Goal: Browse casually: Explore the website without a specific task or goal

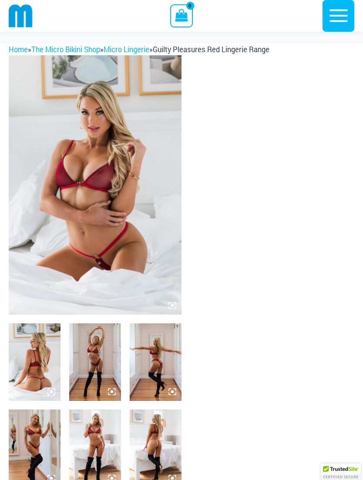
scroll to position [93, 0]
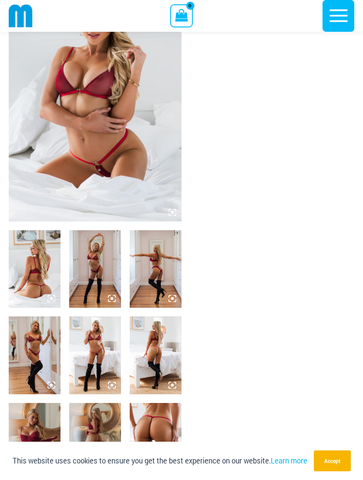
click at [114, 295] on icon at bounding box center [115, 296] width 2 height 2
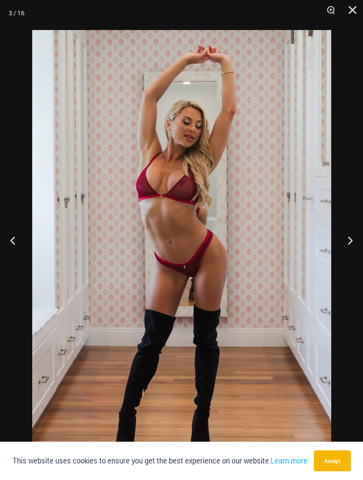
click at [348, 253] on button "Next" at bounding box center [346, 239] width 33 height 43
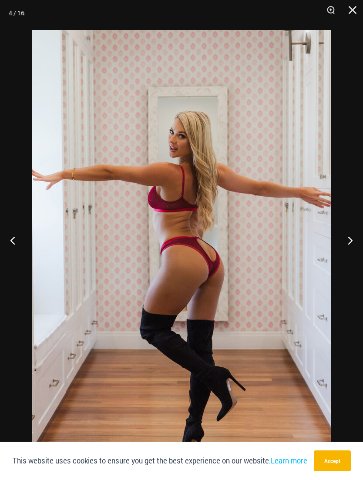
click at [346, 254] on button "Next" at bounding box center [346, 239] width 33 height 43
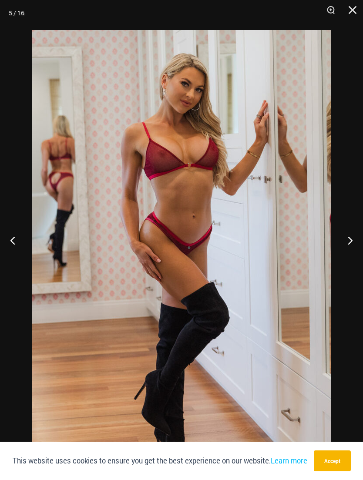
click at [346, 254] on button "Next" at bounding box center [346, 239] width 33 height 43
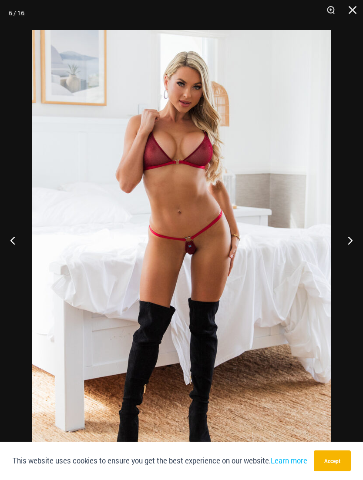
click at [347, 258] on button "Next" at bounding box center [346, 239] width 33 height 43
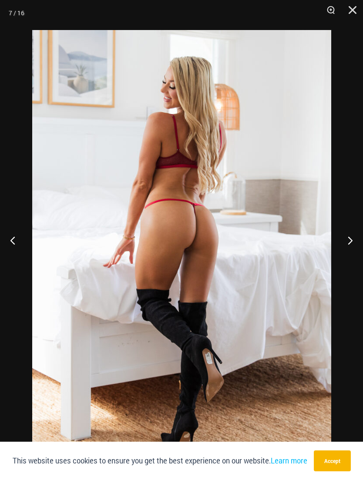
click at [350, 254] on button "Next" at bounding box center [346, 239] width 33 height 43
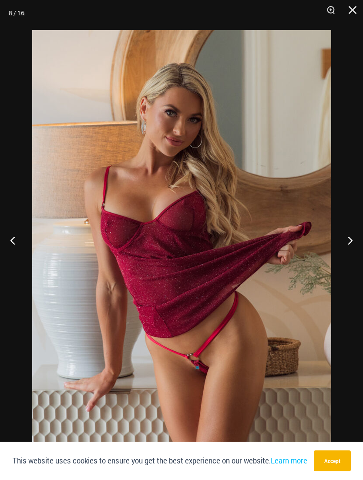
click at [350, 254] on button "Next" at bounding box center [346, 239] width 33 height 43
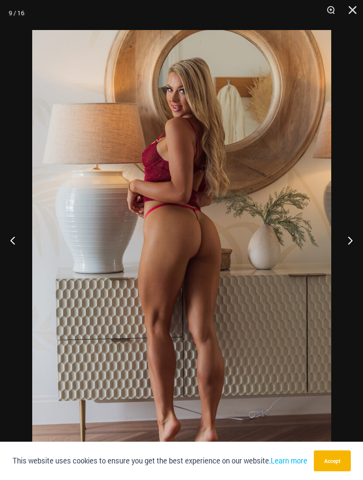
click at [350, 254] on button "Next" at bounding box center [346, 239] width 33 height 43
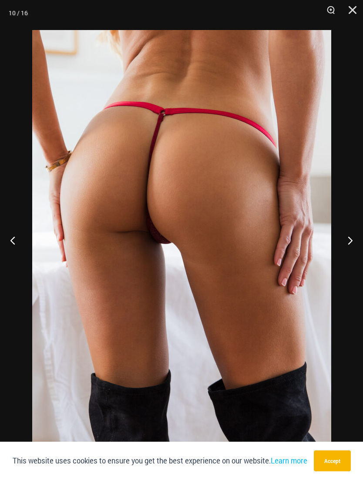
click at [349, 254] on button "Next" at bounding box center [346, 239] width 33 height 43
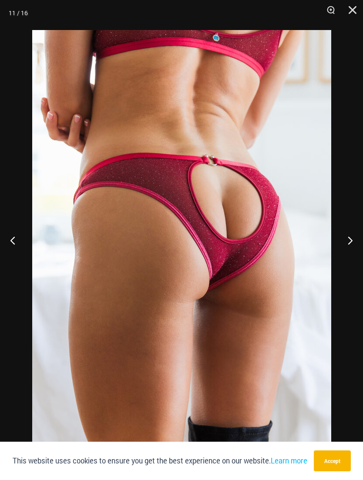
click at [347, 256] on button "Next" at bounding box center [346, 239] width 33 height 43
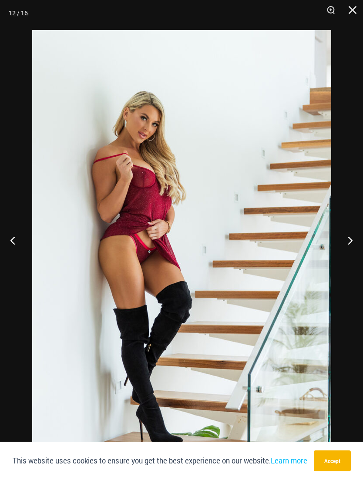
click at [348, 253] on button "Next" at bounding box center [346, 239] width 33 height 43
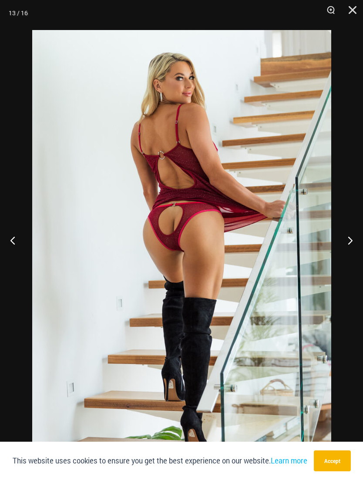
click at [346, 255] on button "Next" at bounding box center [346, 239] width 33 height 43
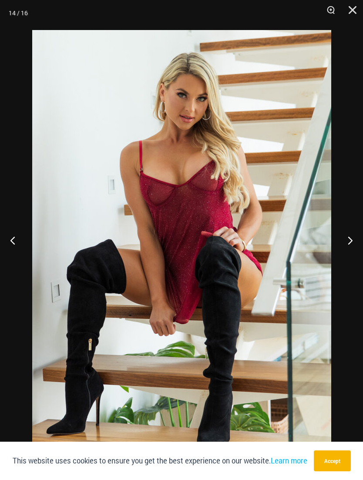
click at [349, 255] on button "Next" at bounding box center [346, 239] width 33 height 43
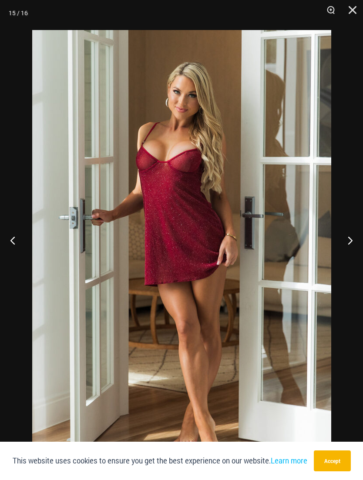
click at [349, 256] on button "Next" at bounding box center [346, 239] width 33 height 43
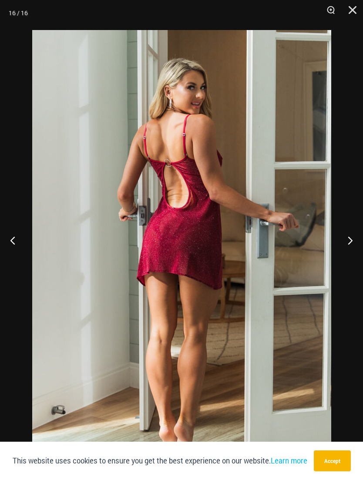
click at [347, 255] on button "Next" at bounding box center [346, 239] width 33 height 43
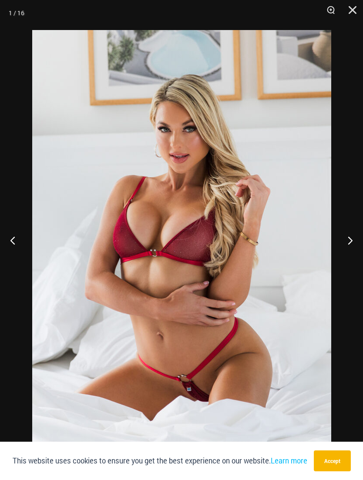
click at [347, 255] on button "Next" at bounding box center [346, 239] width 33 height 43
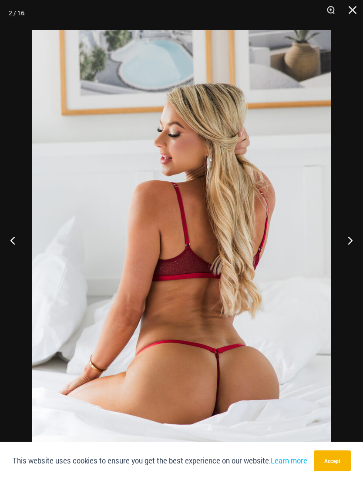
click at [347, 255] on button "Next" at bounding box center [346, 239] width 33 height 43
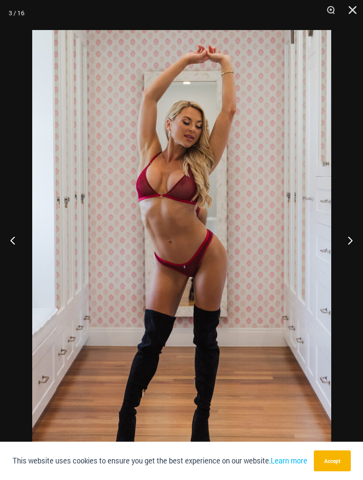
click at [348, 256] on button "Next" at bounding box center [346, 239] width 33 height 43
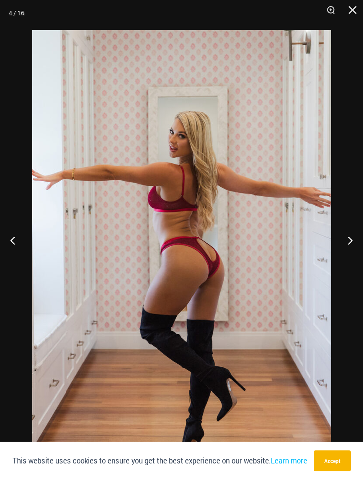
click at [355, 17] on button "Close" at bounding box center [349, 13] width 22 height 26
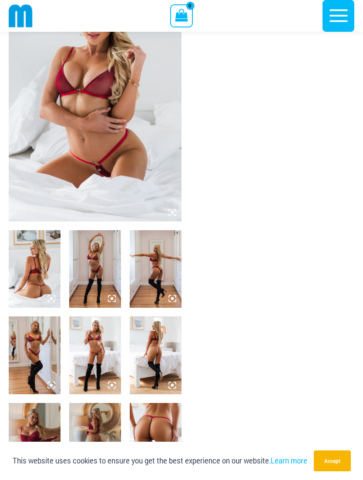
scroll to position [0, 0]
